Goal: Task Accomplishment & Management: Use online tool/utility

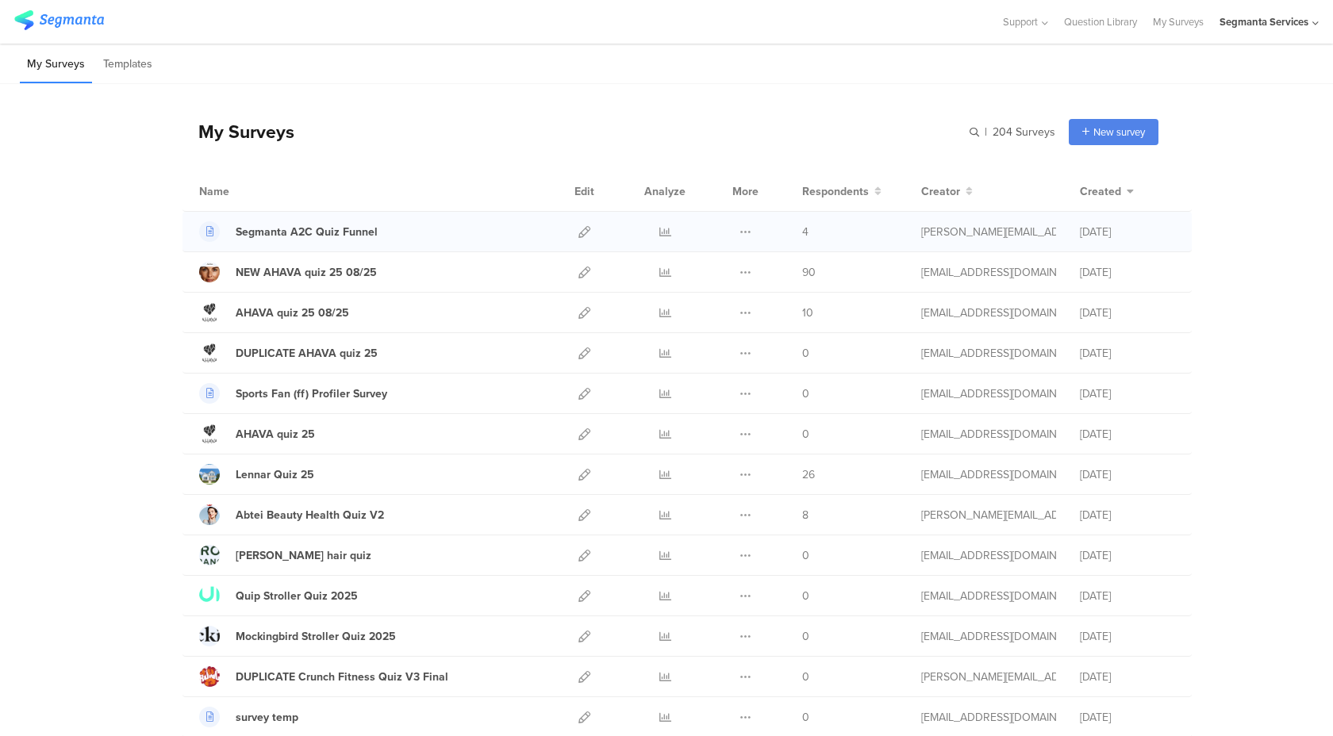
click at [575, 229] on div at bounding box center [584, 232] width 34 height 40
click at [587, 233] on icon at bounding box center [584, 232] width 12 height 12
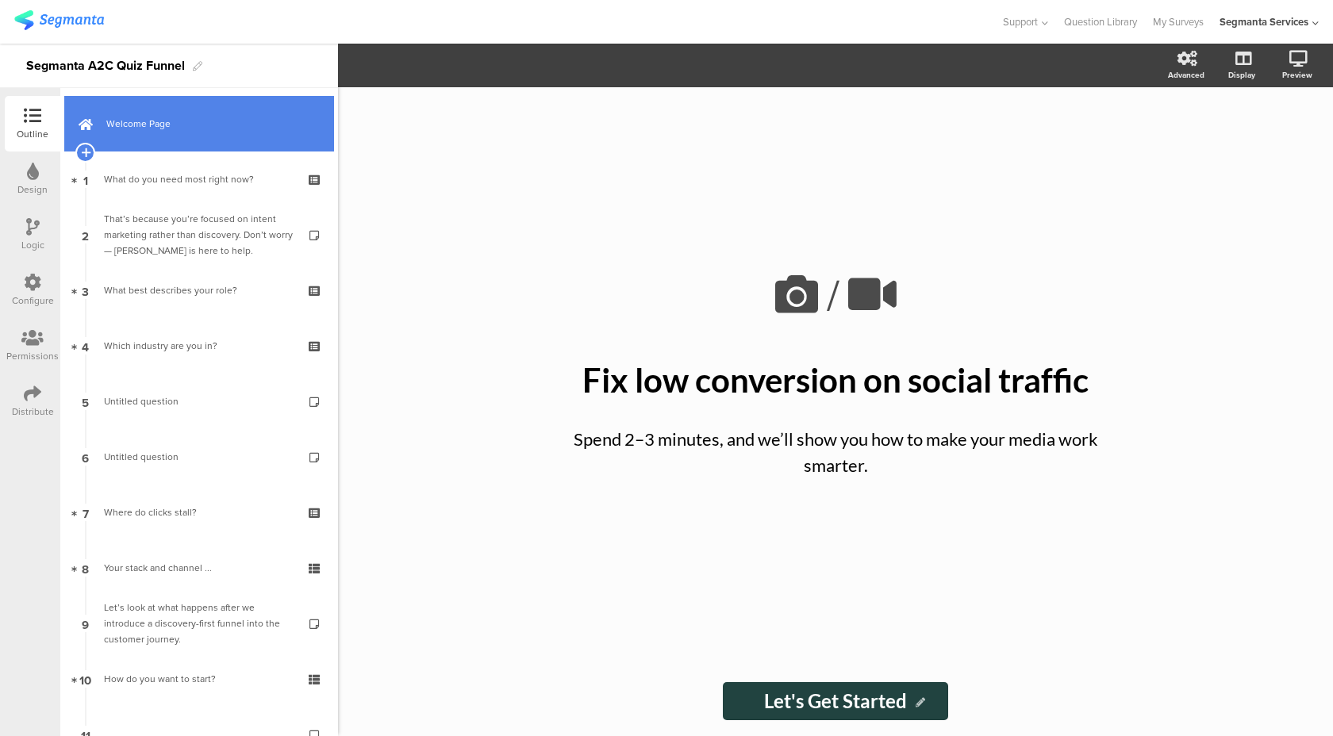
click at [191, 135] on link "Welcome Page" at bounding box center [199, 124] width 270 height 56
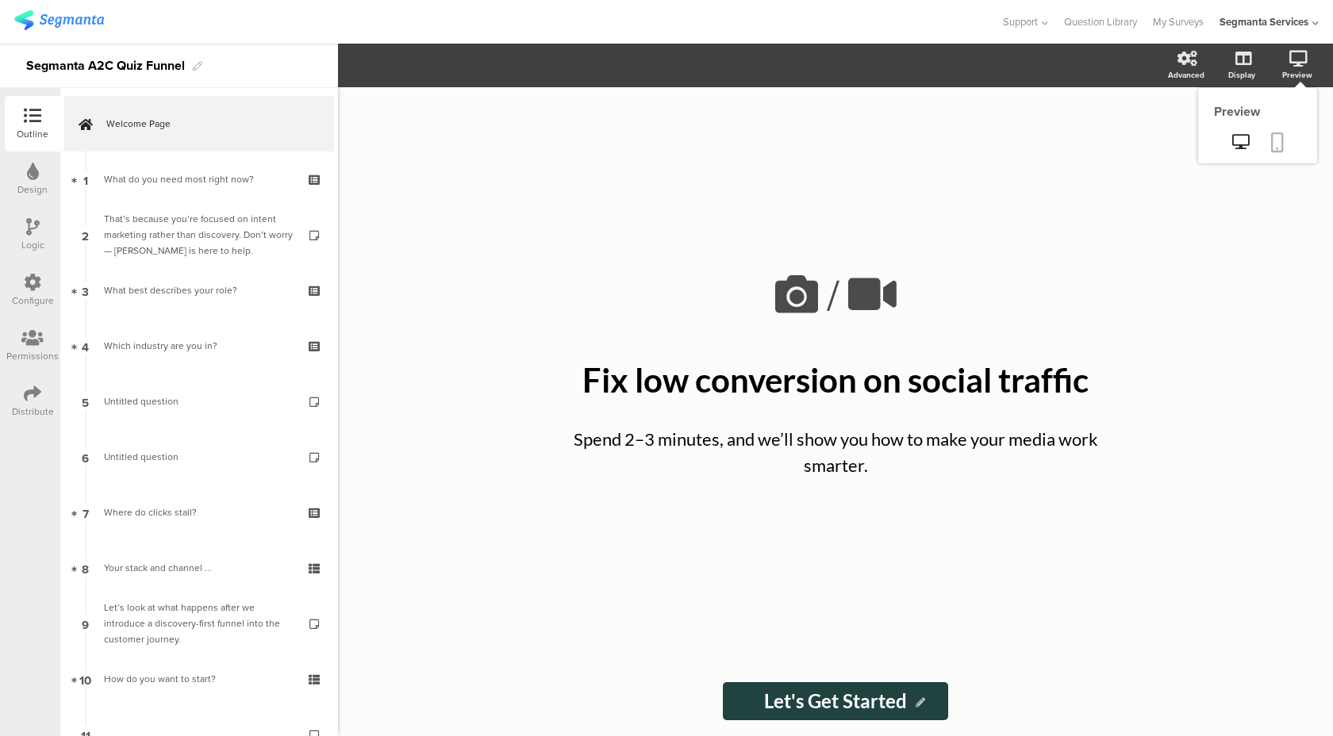
click at [1281, 141] on icon at bounding box center [1277, 143] width 13 height 20
click at [1179, 135] on label at bounding box center [1179, 135] width 21 height 13
click at [0, 0] on input "checkbox" at bounding box center [0, 0] width 0 height 0
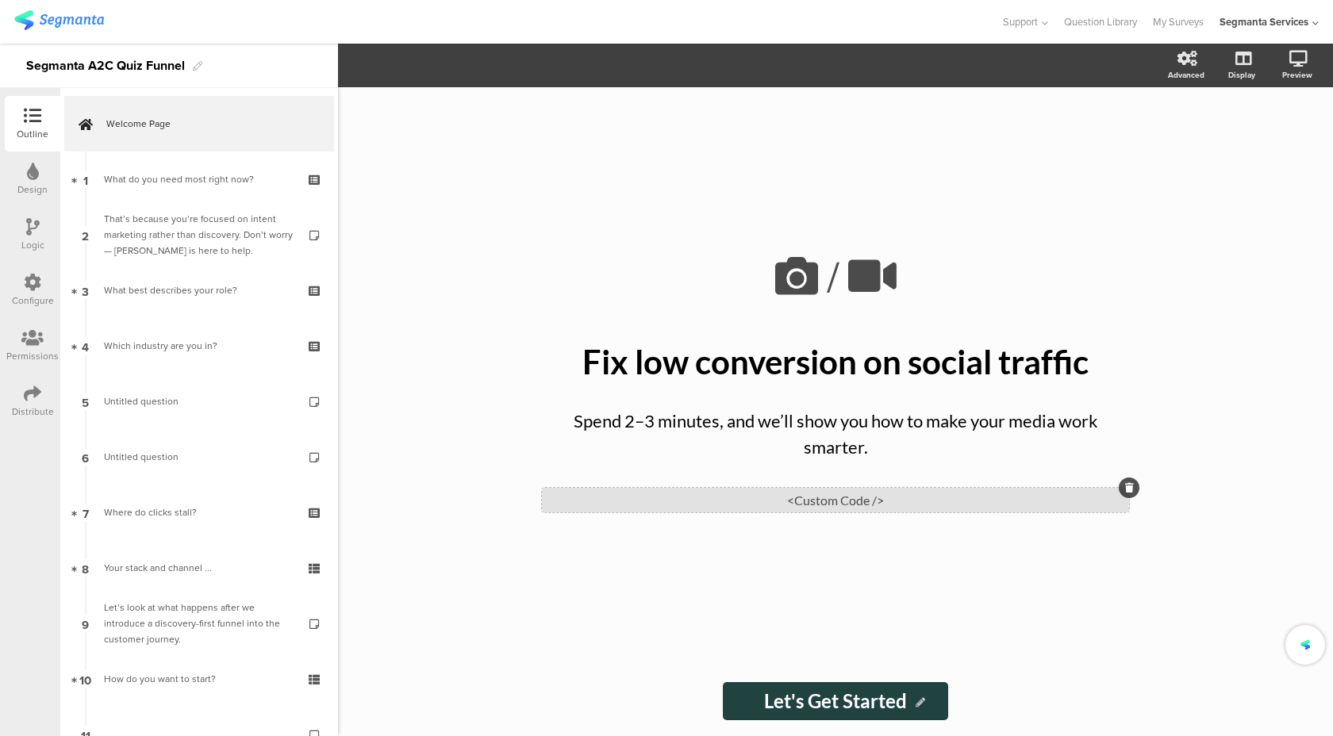
click at [647, 501] on div "<Custom Code />" at bounding box center [835, 500] width 587 height 25
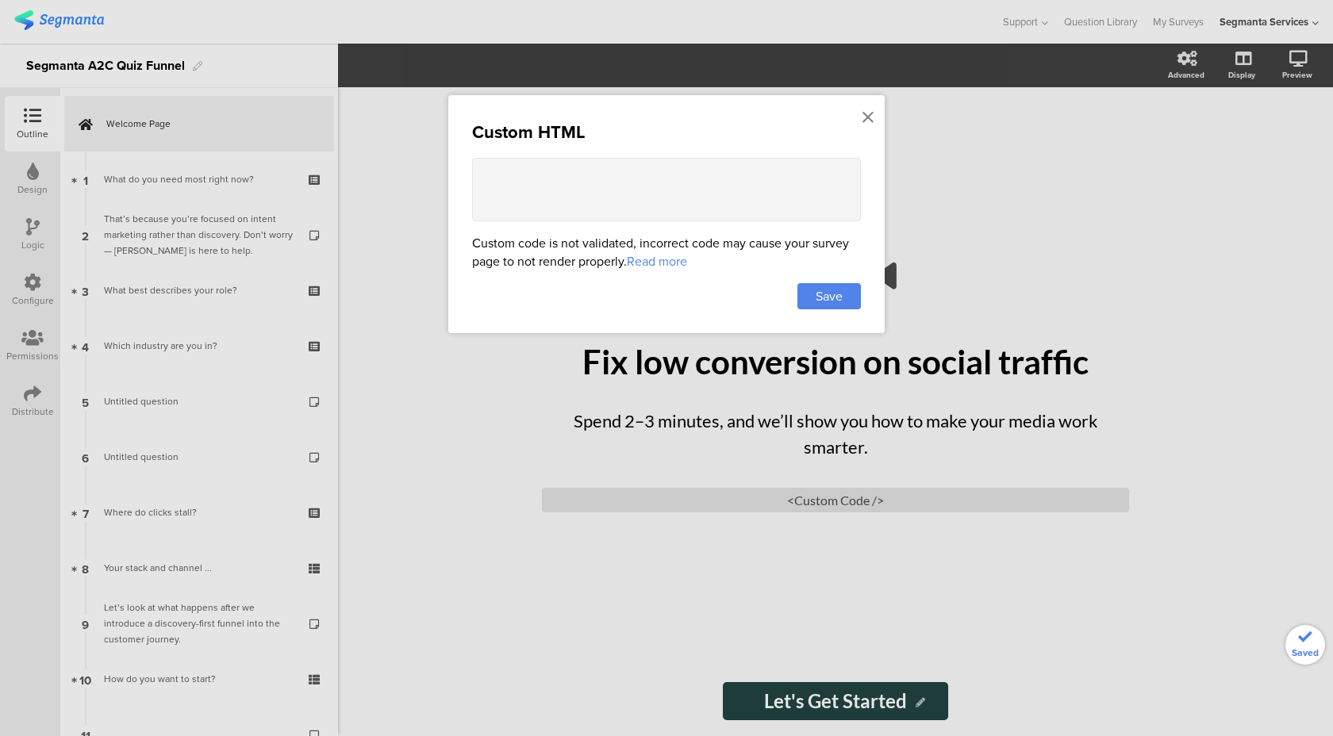
click at [620, 209] on textarea at bounding box center [666, 189] width 389 height 63
type textarea "M"
drag, startPoint x: 583, startPoint y: 180, endPoint x: 463, endPoint y: 182, distance: 120.6
click at [463, 182] on div "Custom HTML <style> Custom code is not validated, incorrect code may cause your…" at bounding box center [666, 214] width 436 height 238
drag, startPoint x: 562, startPoint y: 162, endPoint x: 459, endPoint y: 163, distance: 103.2
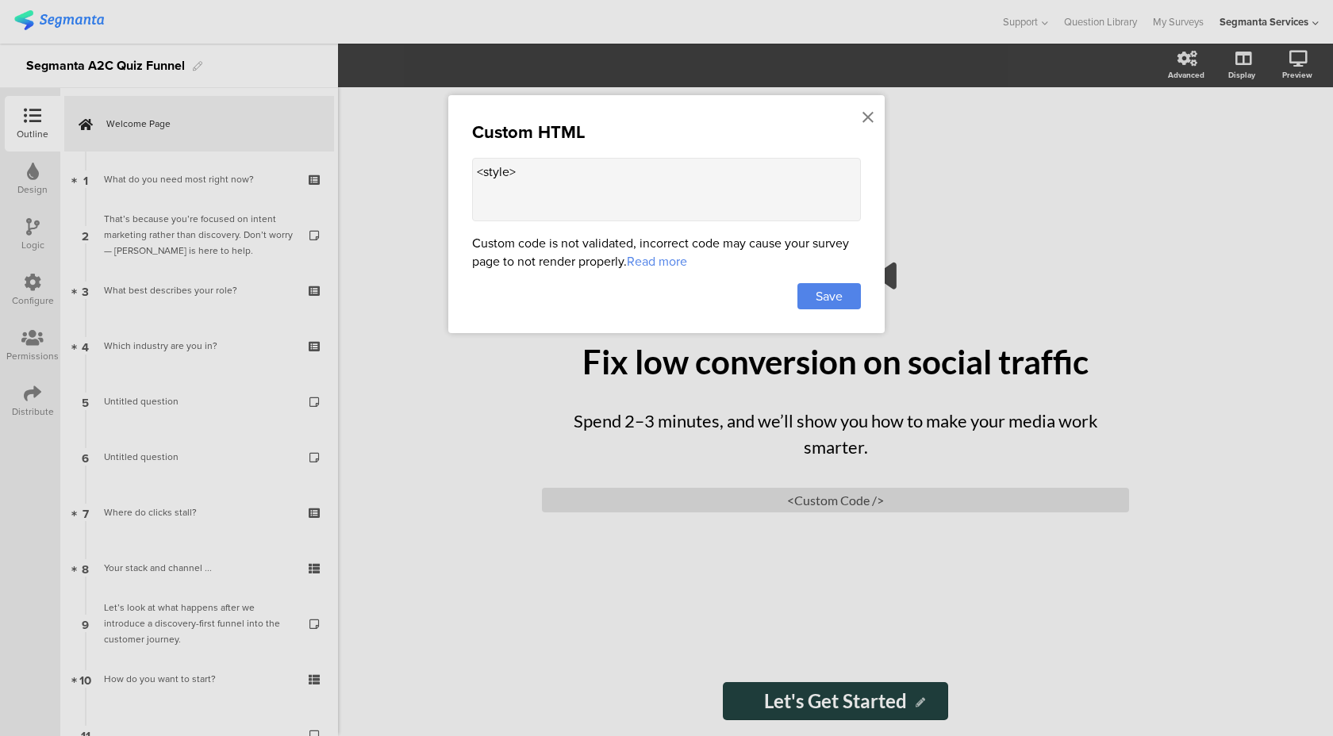
click at [459, 163] on div "Custom HTML <style> Custom code is not validated, incorrect code may cause your…" at bounding box center [666, 214] width 436 height 238
drag, startPoint x: 538, startPoint y: 176, endPoint x: 458, endPoint y: 176, distance: 80.1
click at [458, 176] on div "Custom HTML <style> Custom code is not validated, incorrect code may cause your…" at bounding box center [666, 214] width 436 height 238
click at [567, 166] on textarea "<style>" at bounding box center [666, 189] width 389 height 63
paste textarea "<style>"
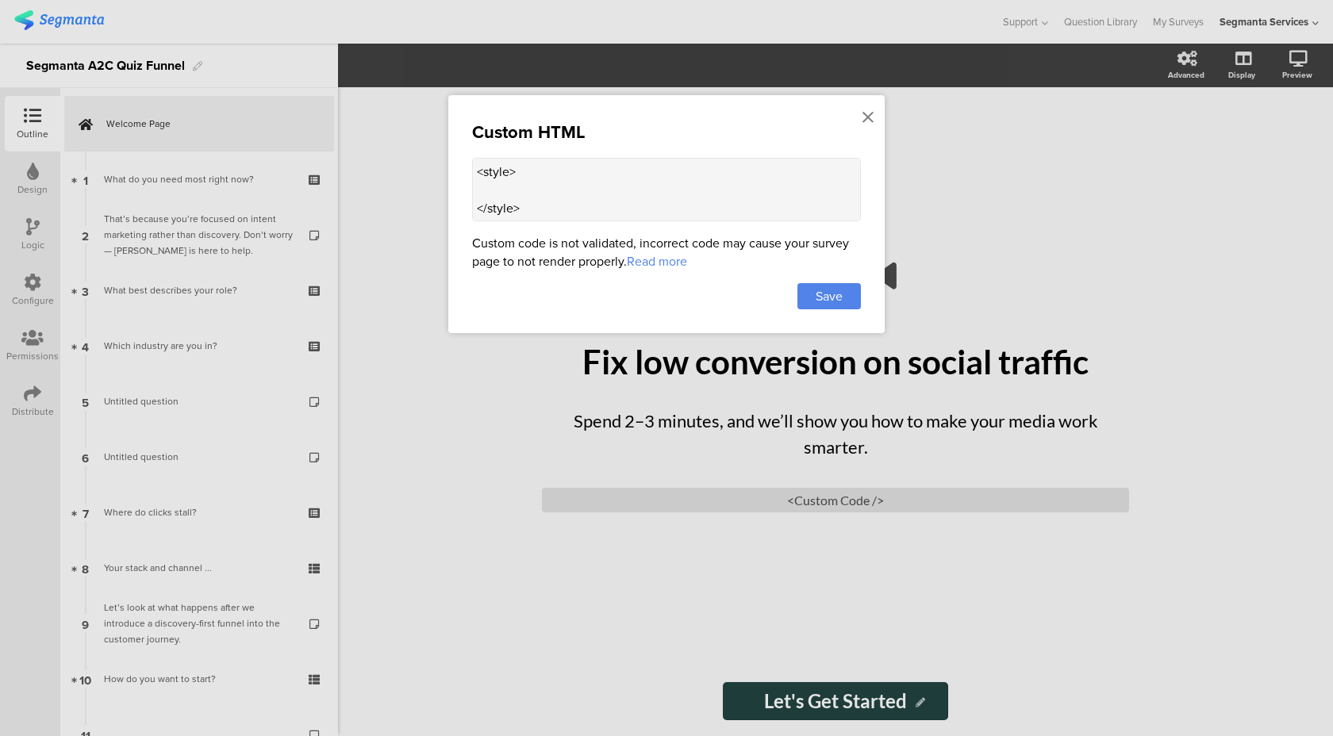
click at [528, 181] on textarea "<style> </style>" at bounding box center [666, 189] width 389 height 63
type textarea "<style> </style>"
click at [845, 297] on div "Save" at bounding box center [828, 296] width 63 height 26
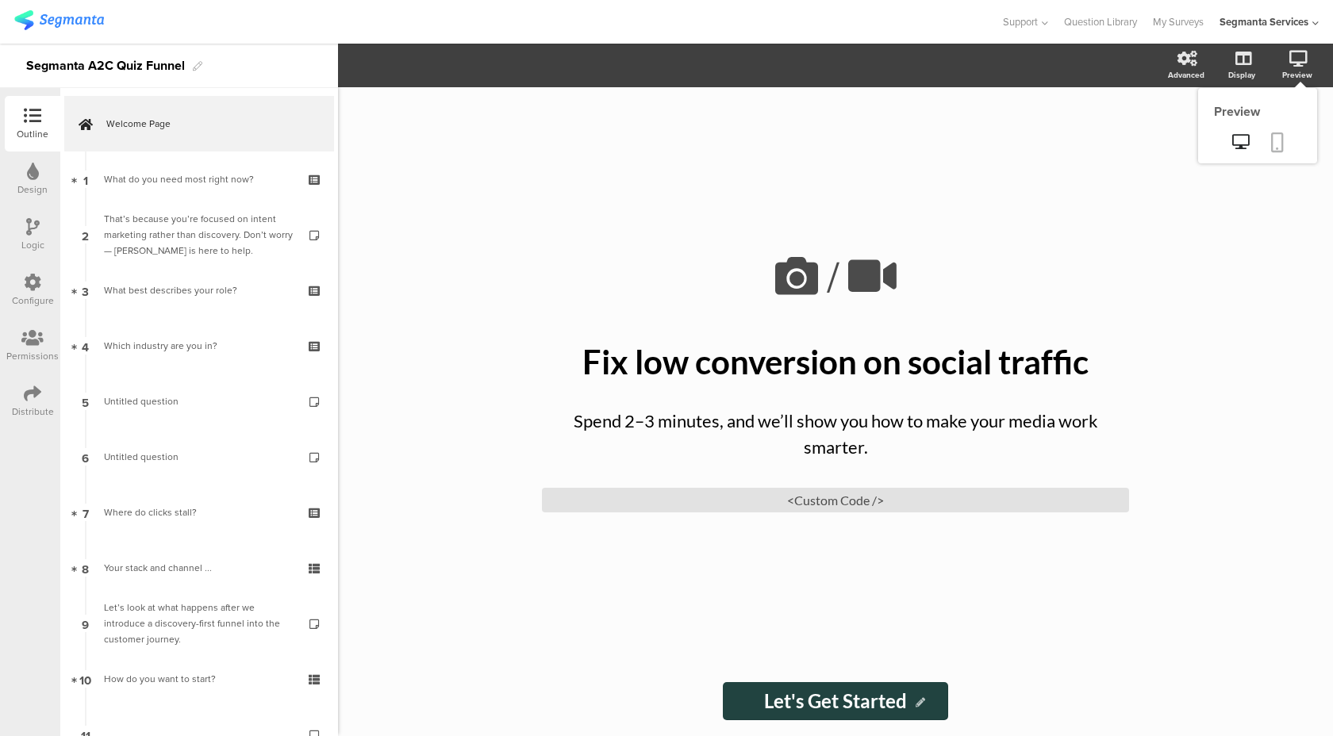
click at [1273, 133] on icon at bounding box center [1277, 143] width 13 height 20
